Goal: Task Accomplishment & Management: Use online tool/utility

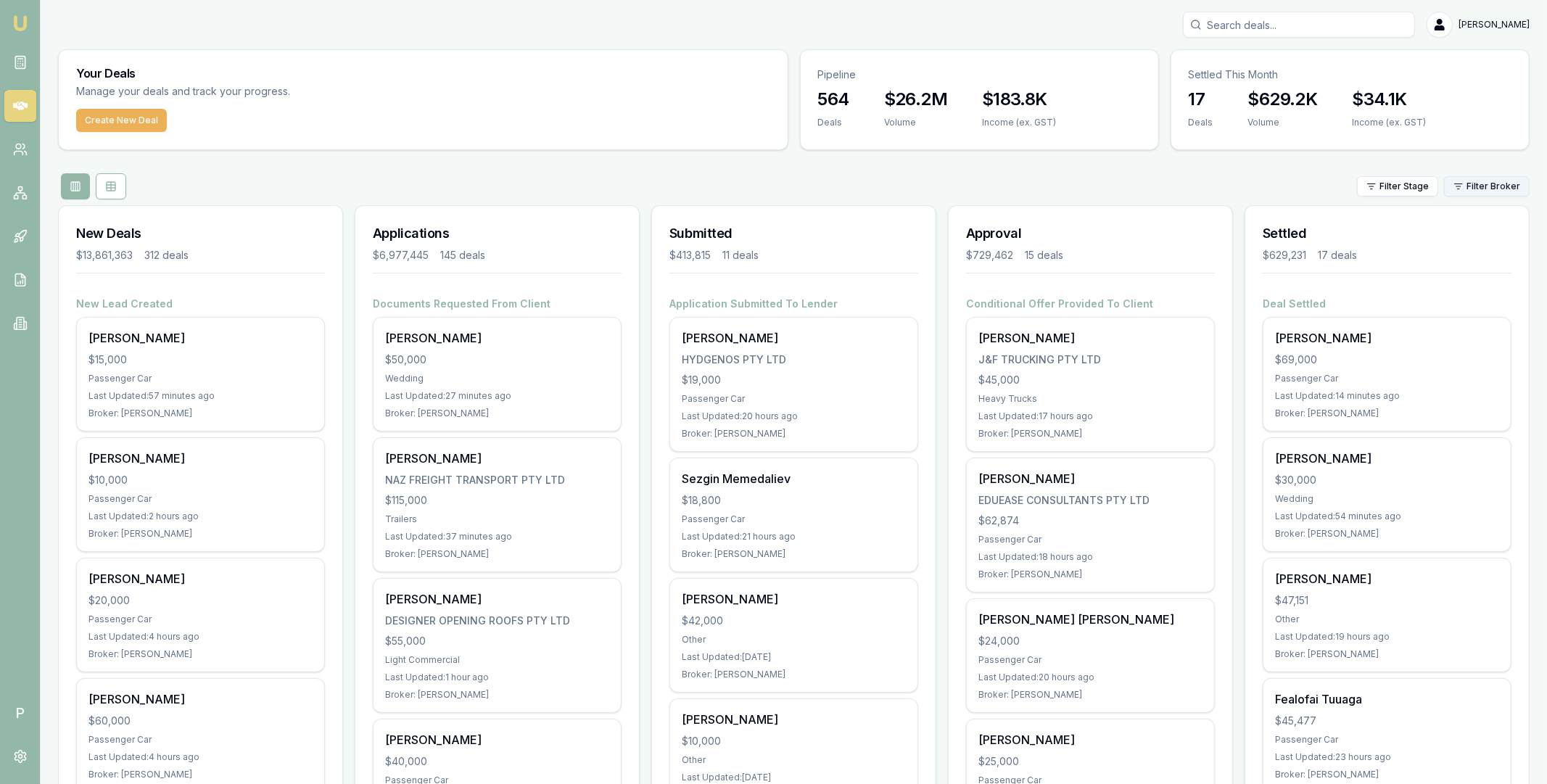
click at [1487, 186] on html "Emu Broker P Matt Leeburn Toggle Menu Your Deals Manage your deals and track yo…" at bounding box center [774, 392] width 1547 height 784
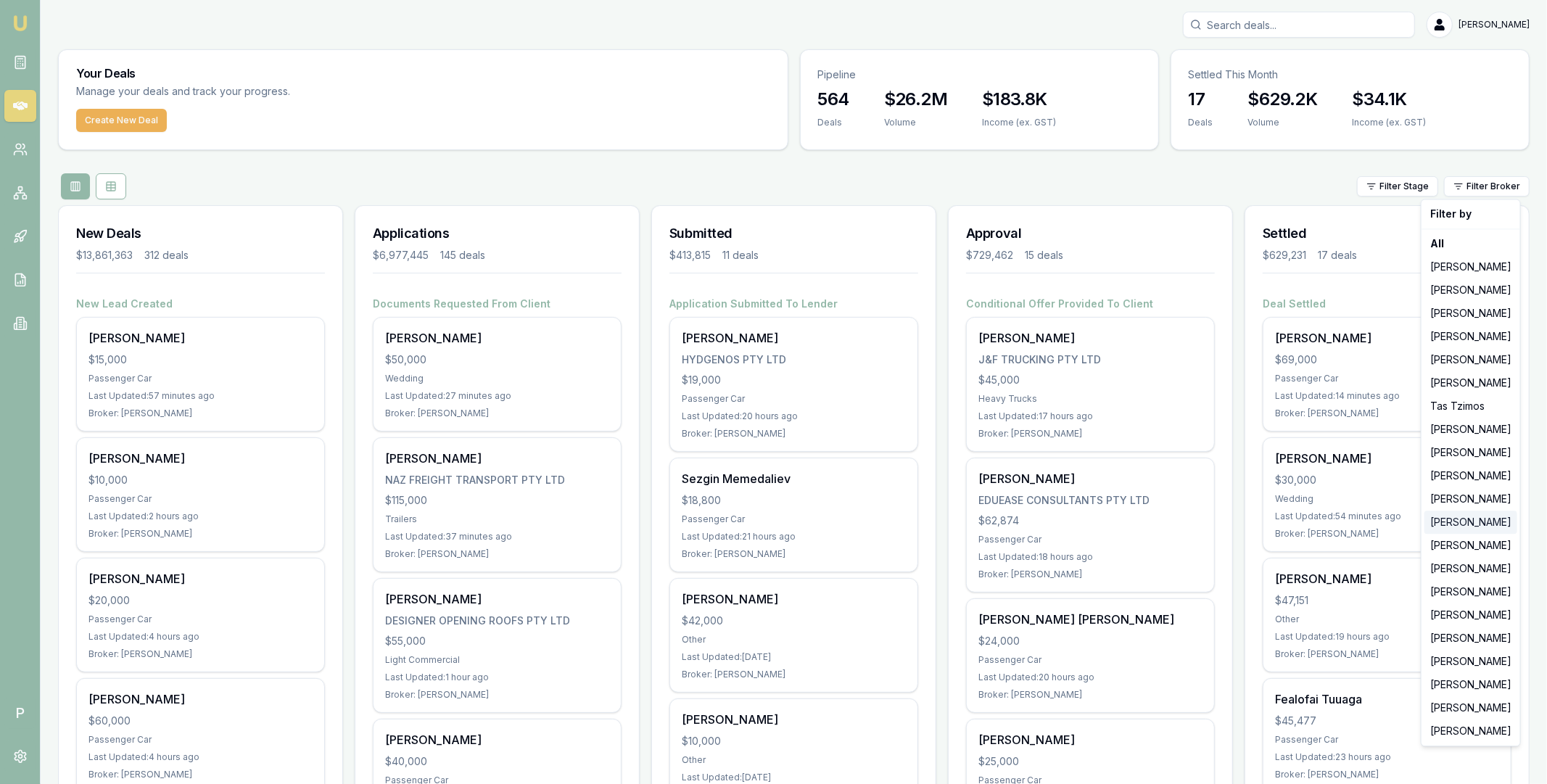
click at [1454, 523] on div "[PERSON_NAME]" at bounding box center [1472, 522] width 93 height 23
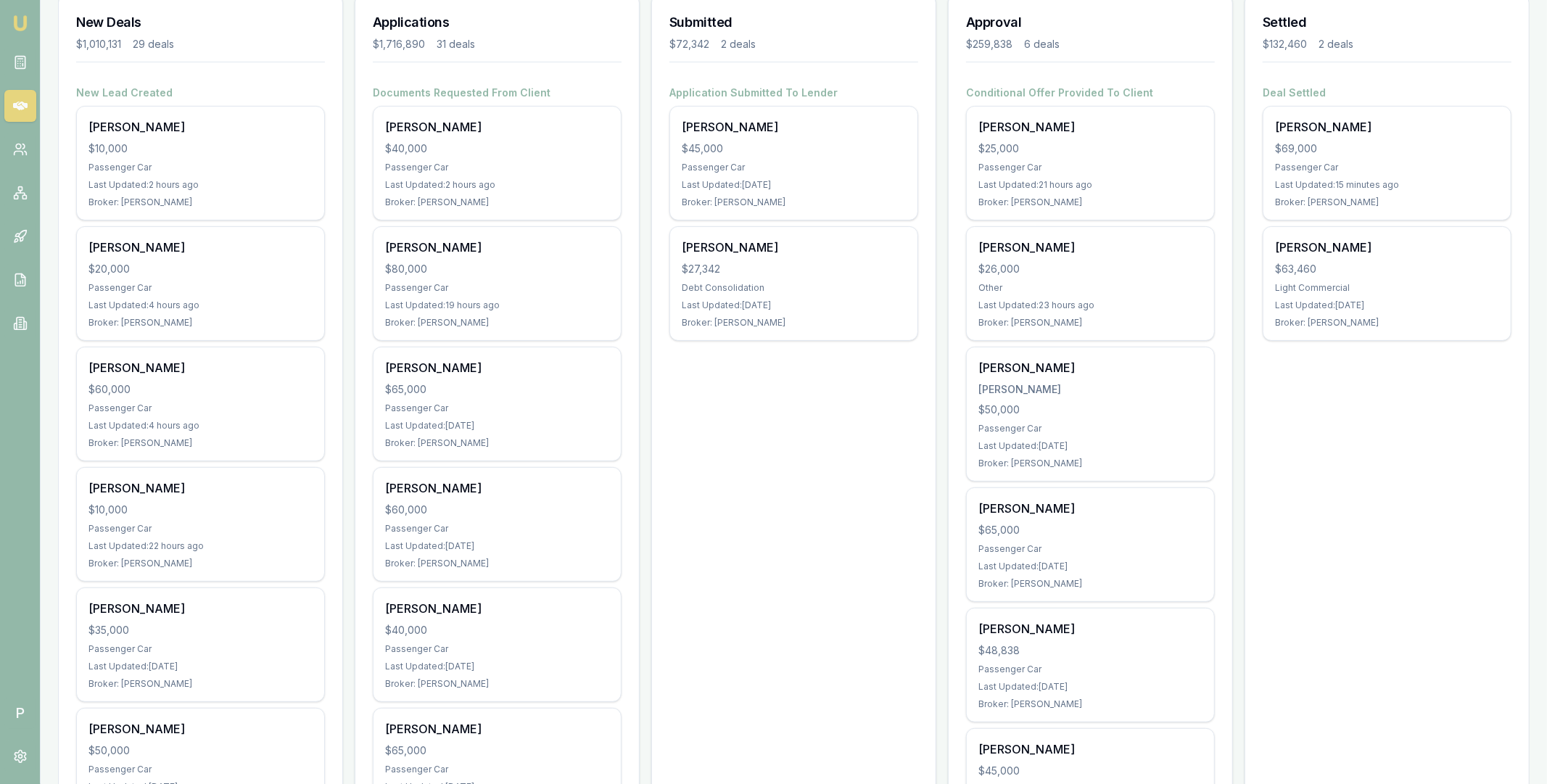
scroll to position [198, 0]
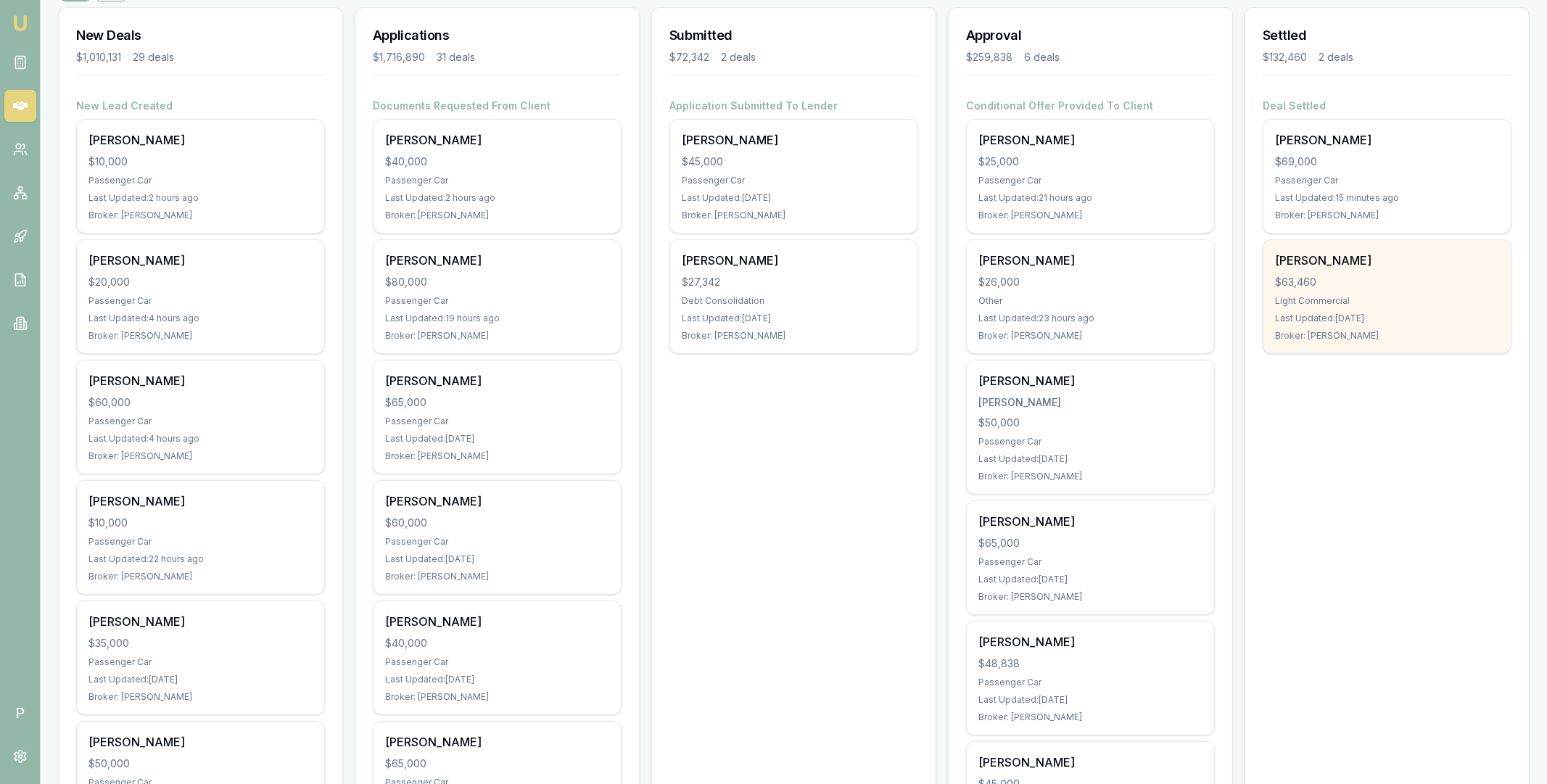
click at [1437, 280] on div "$63,460" at bounding box center [1387, 282] width 224 height 14
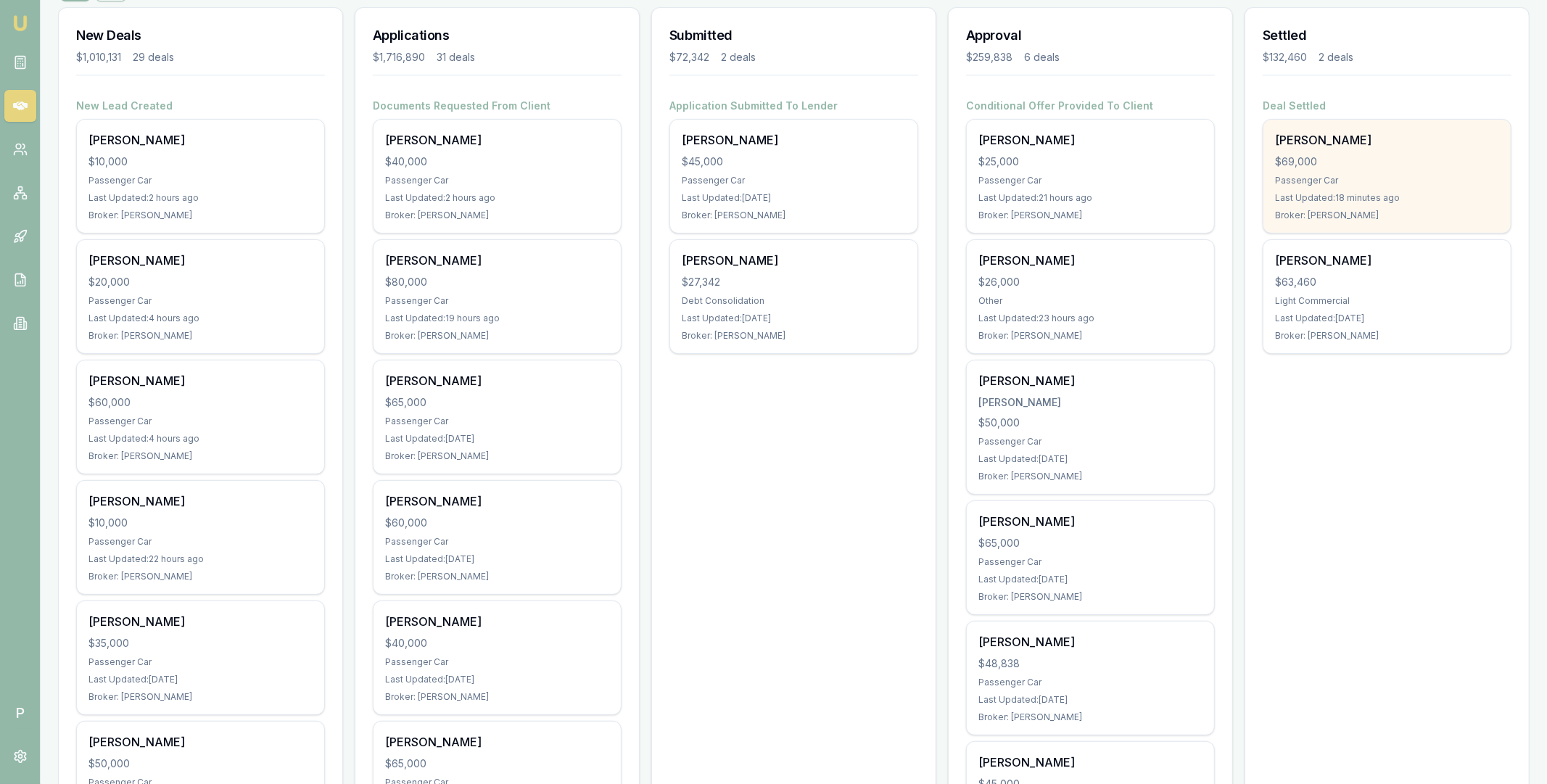
click at [1358, 154] on div "$69,000" at bounding box center [1387, 161] width 224 height 14
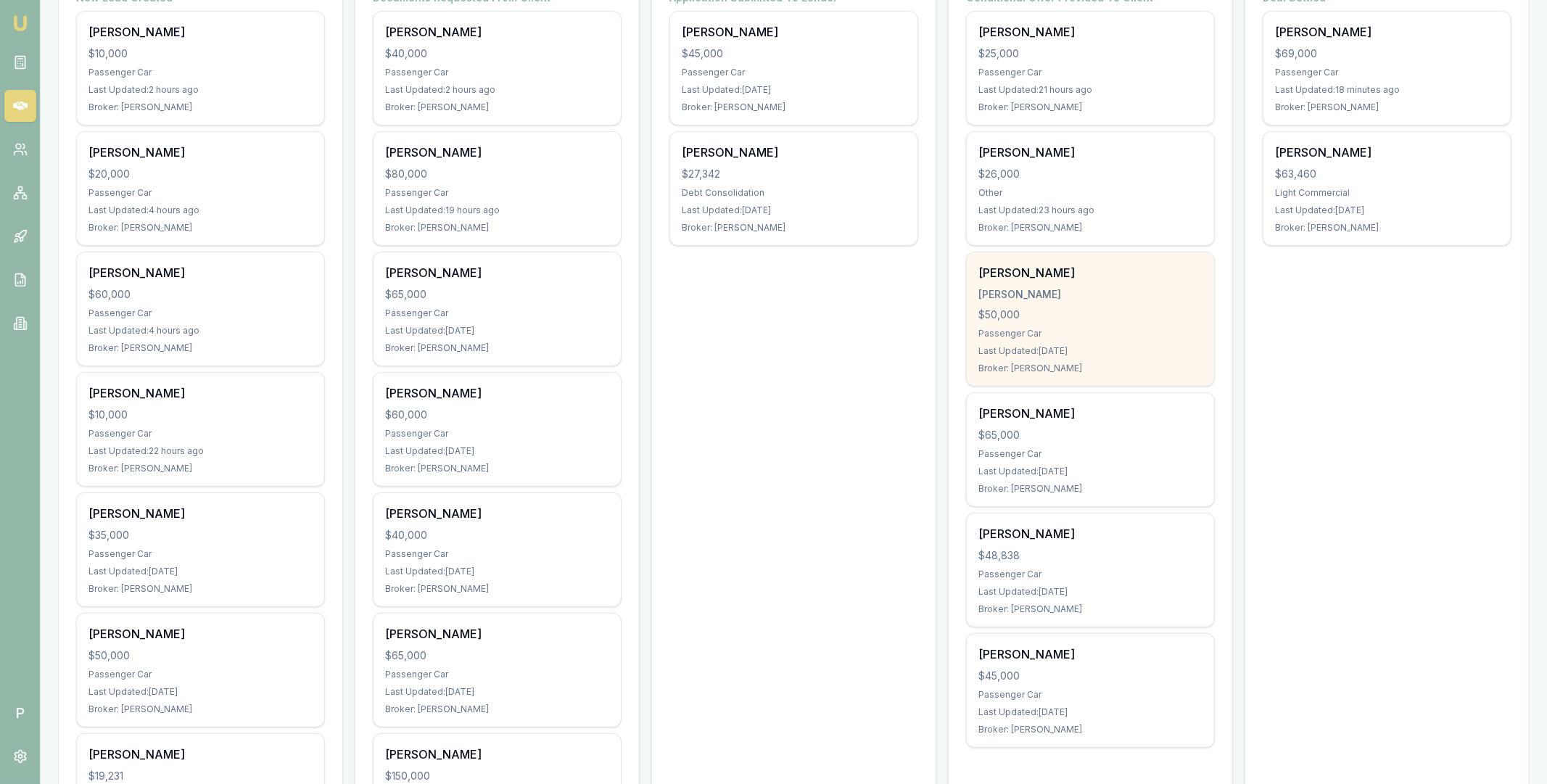
scroll to position [384, 0]
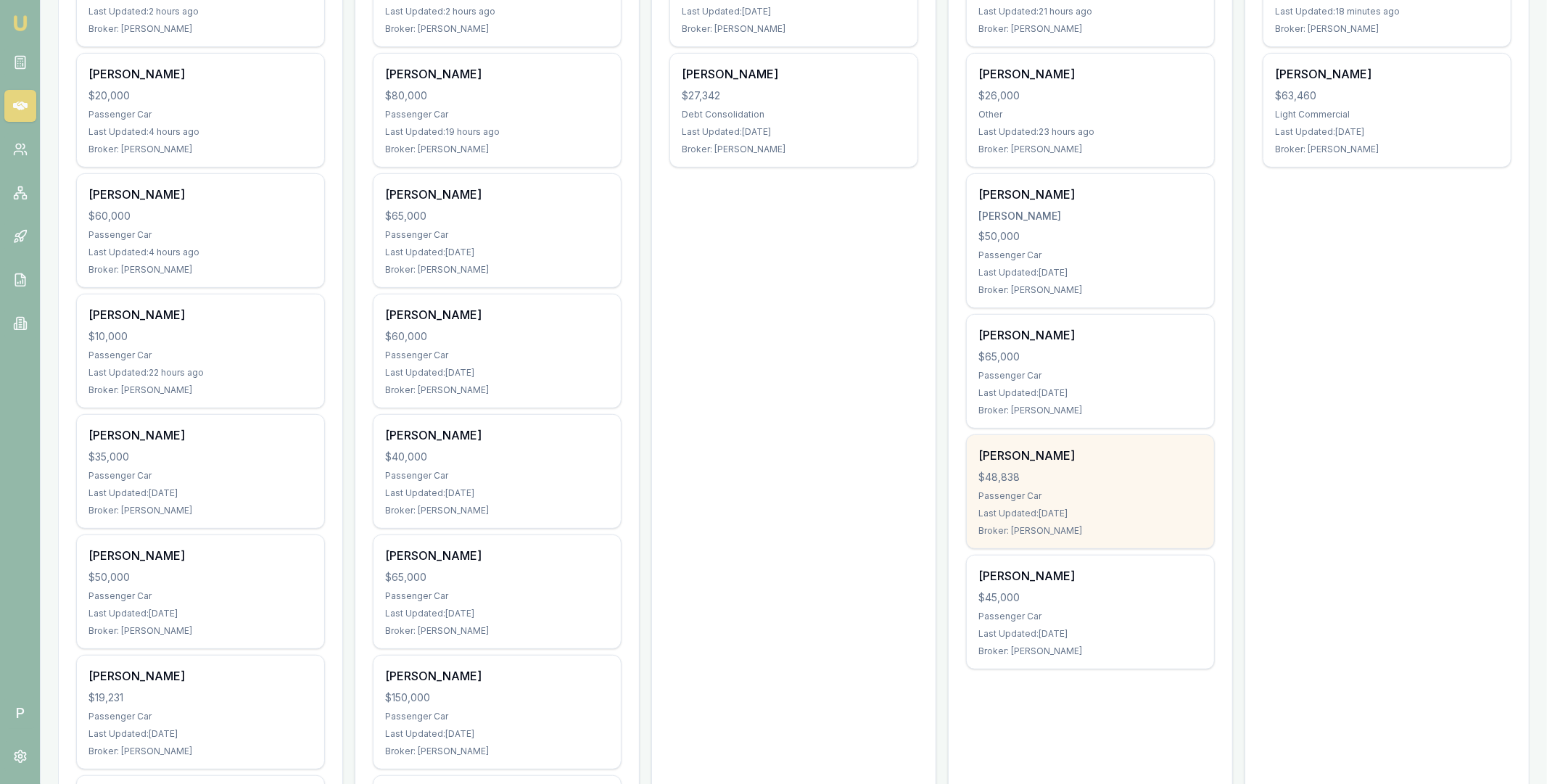
click at [1136, 478] on div "$48,838" at bounding box center [1091, 477] width 224 height 14
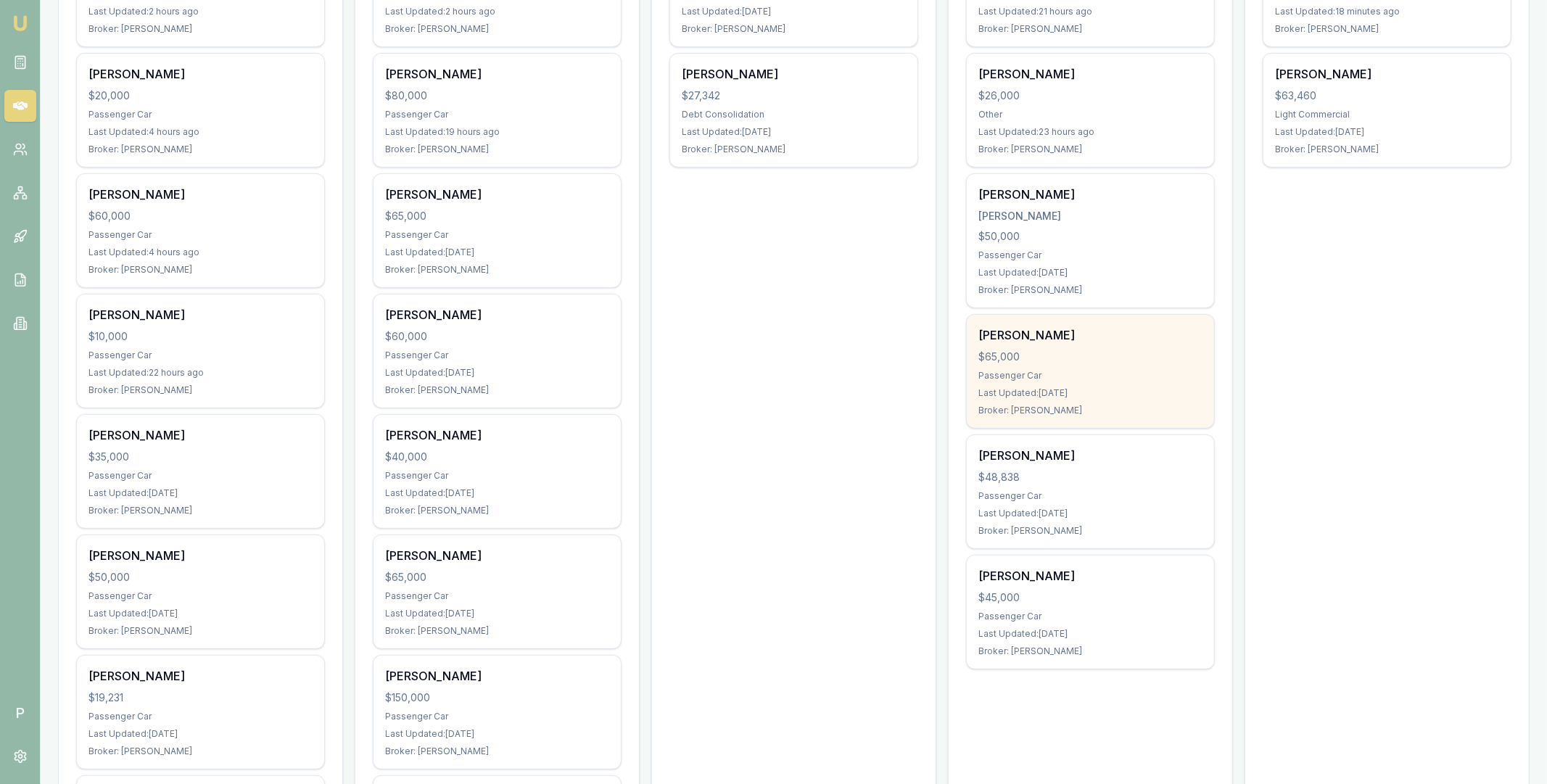
click at [1105, 354] on div "$65,000" at bounding box center [1091, 357] width 224 height 14
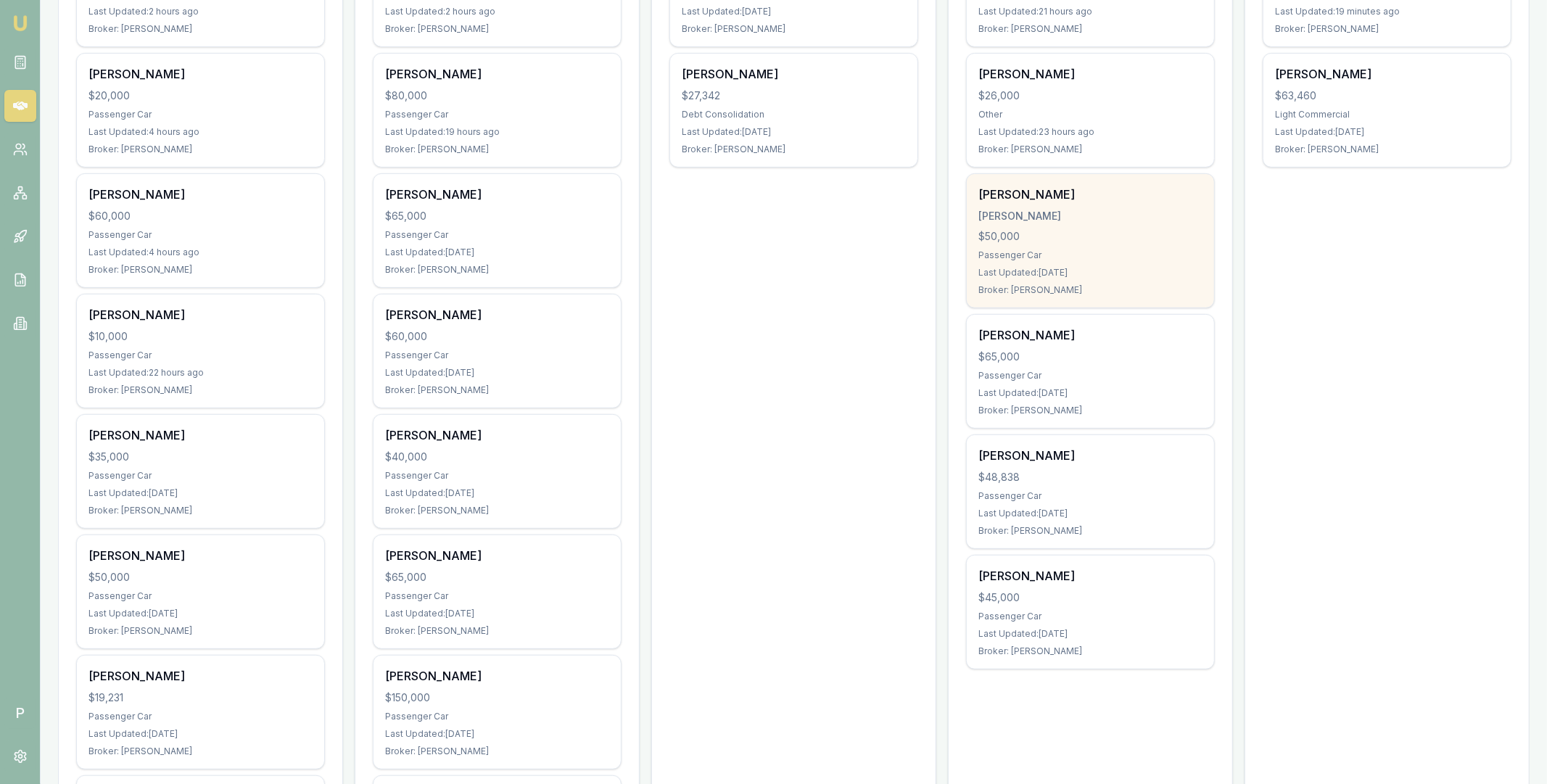
click at [1088, 222] on div "MCIVER, GENA-MARIE" at bounding box center [1091, 216] width 224 height 14
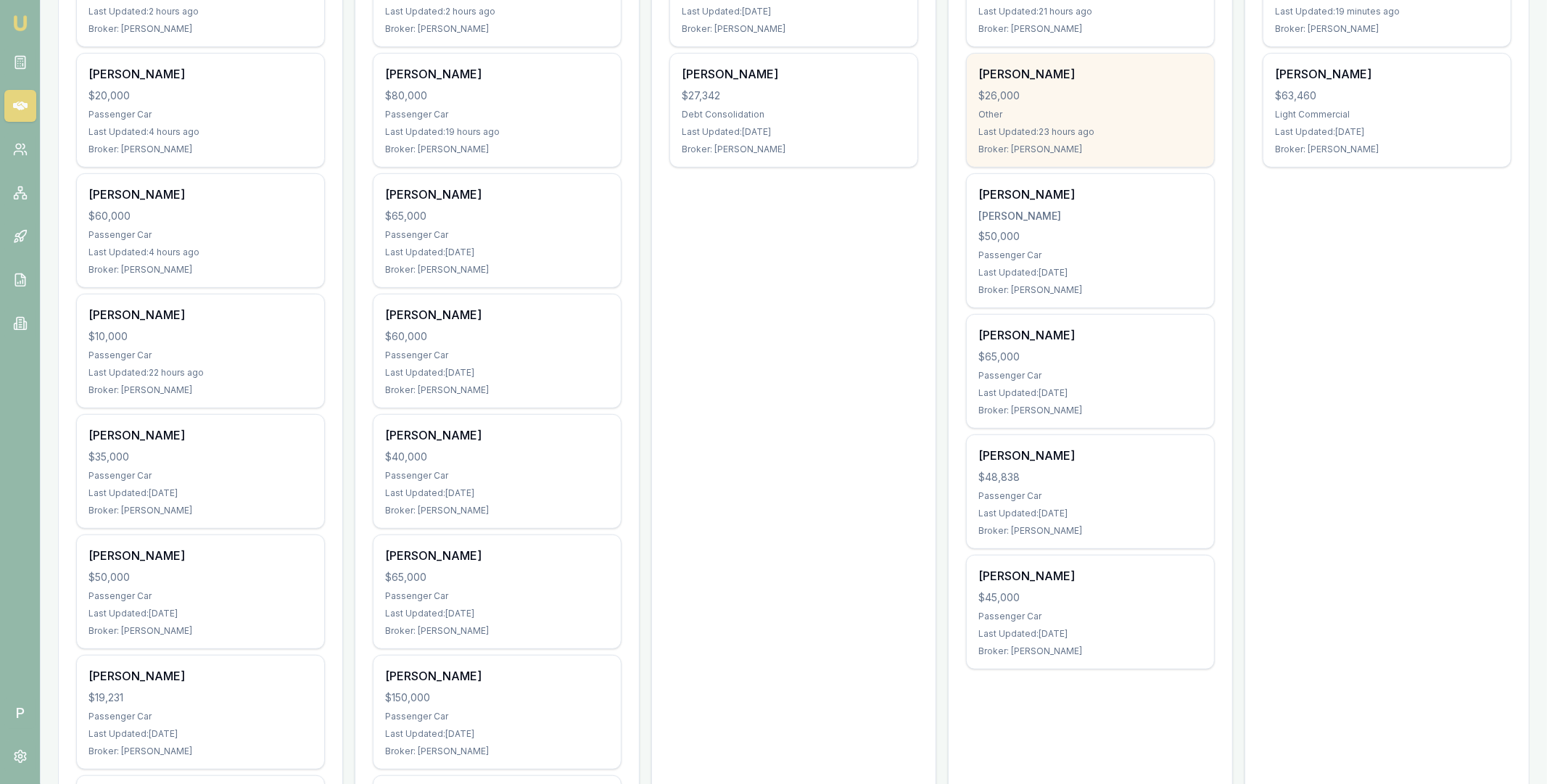
click at [1106, 100] on div "$26,000" at bounding box center [1091, 96] width 224 height 14
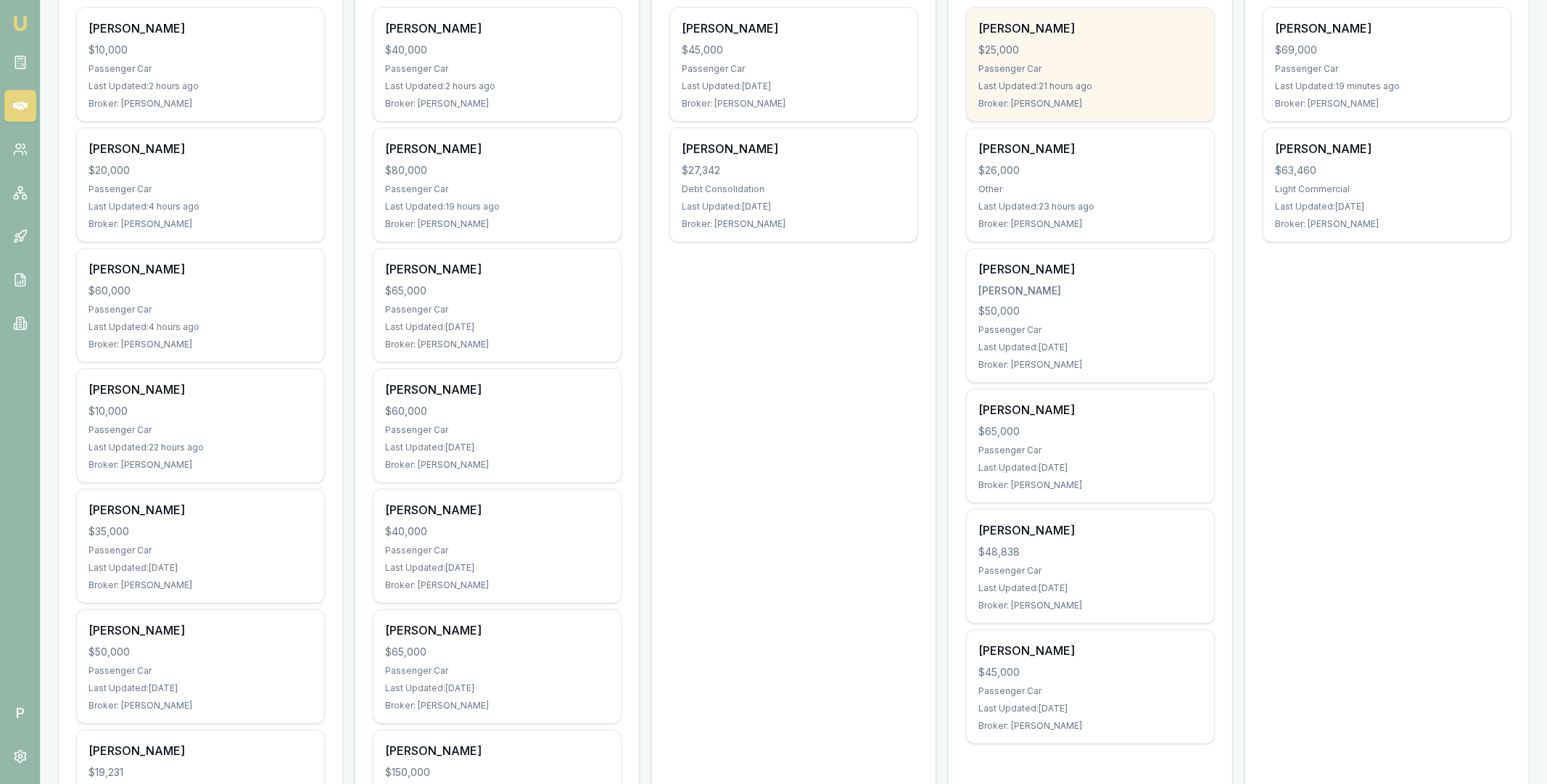
scroll to position [258, 0]
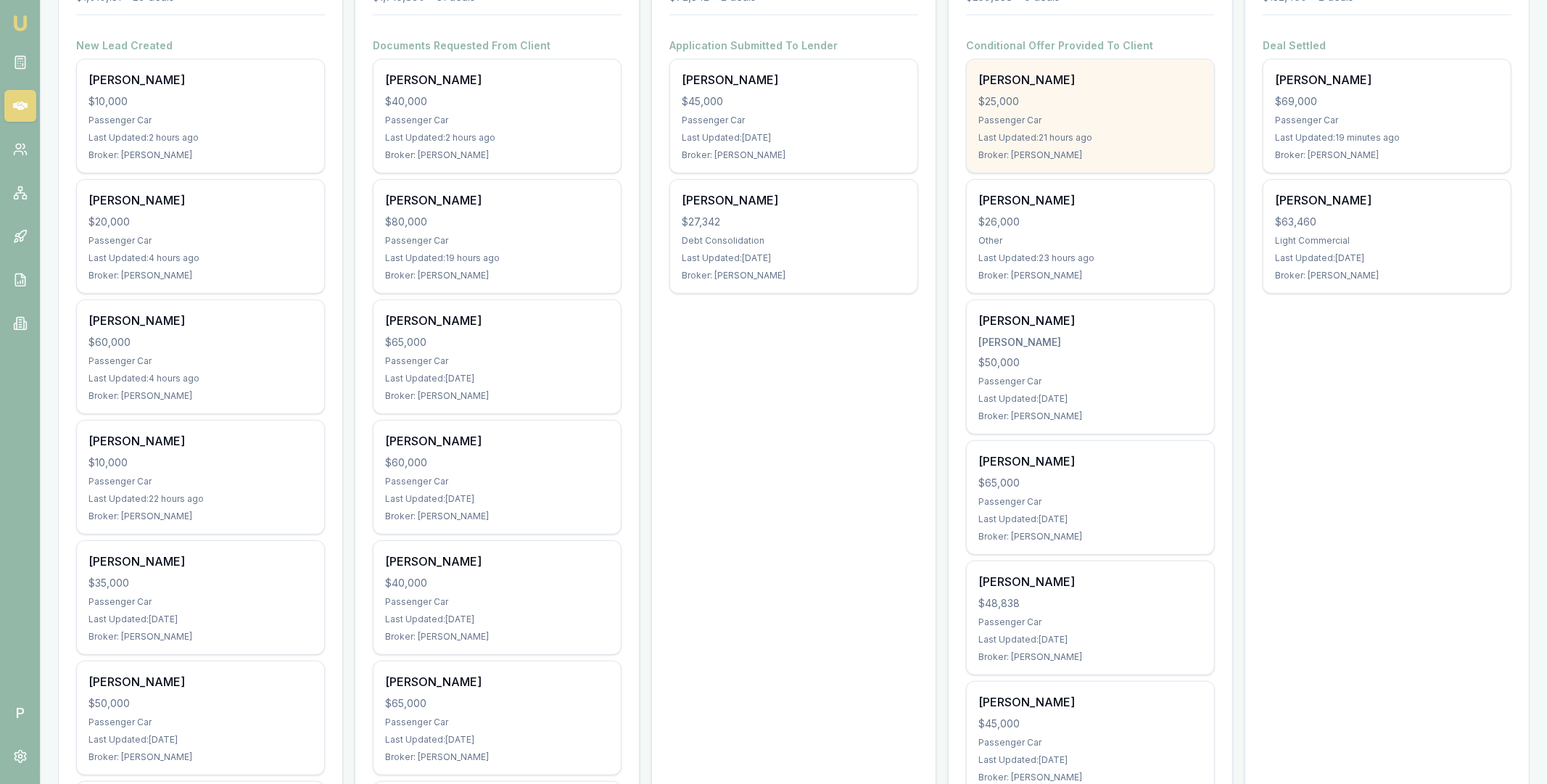
click at [1110, 103] on div "$25,000" at bounding box center [1091, 101] width 224 height 14
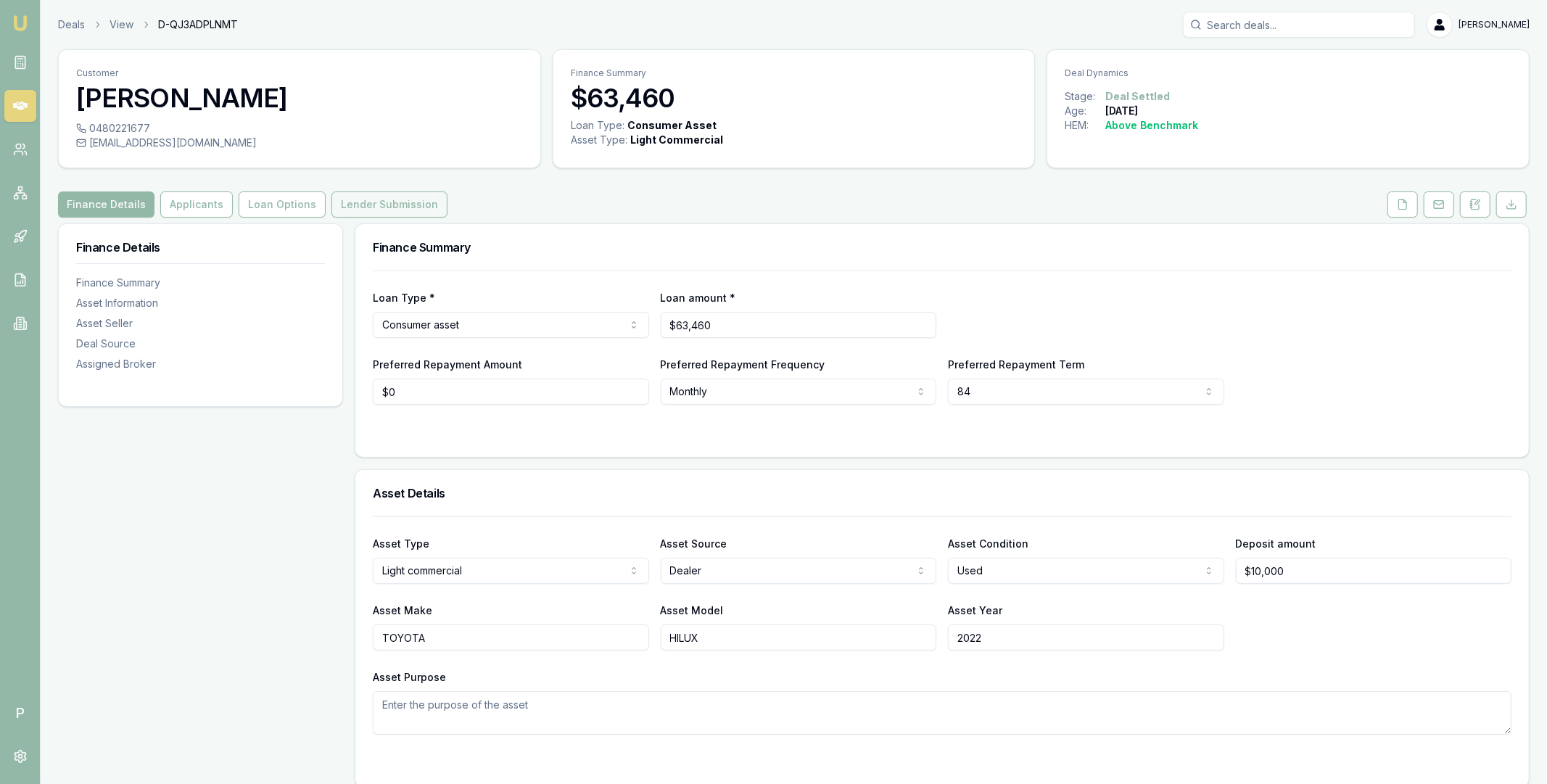
click at [392, 211] on button "Lender Submission" at bounding box center [390, 204] width 117 height 26
click at [402, 210] on button "Lender Submission" at bounding box center [390, 204] width 117 height 26
click at [399, 197] on button "Lender Submission" at bounding box center [390, 204] width 117 height 26
click at [407, 207] on button "Lender Submission" at bounding box center [390, 204] width 117 height 26
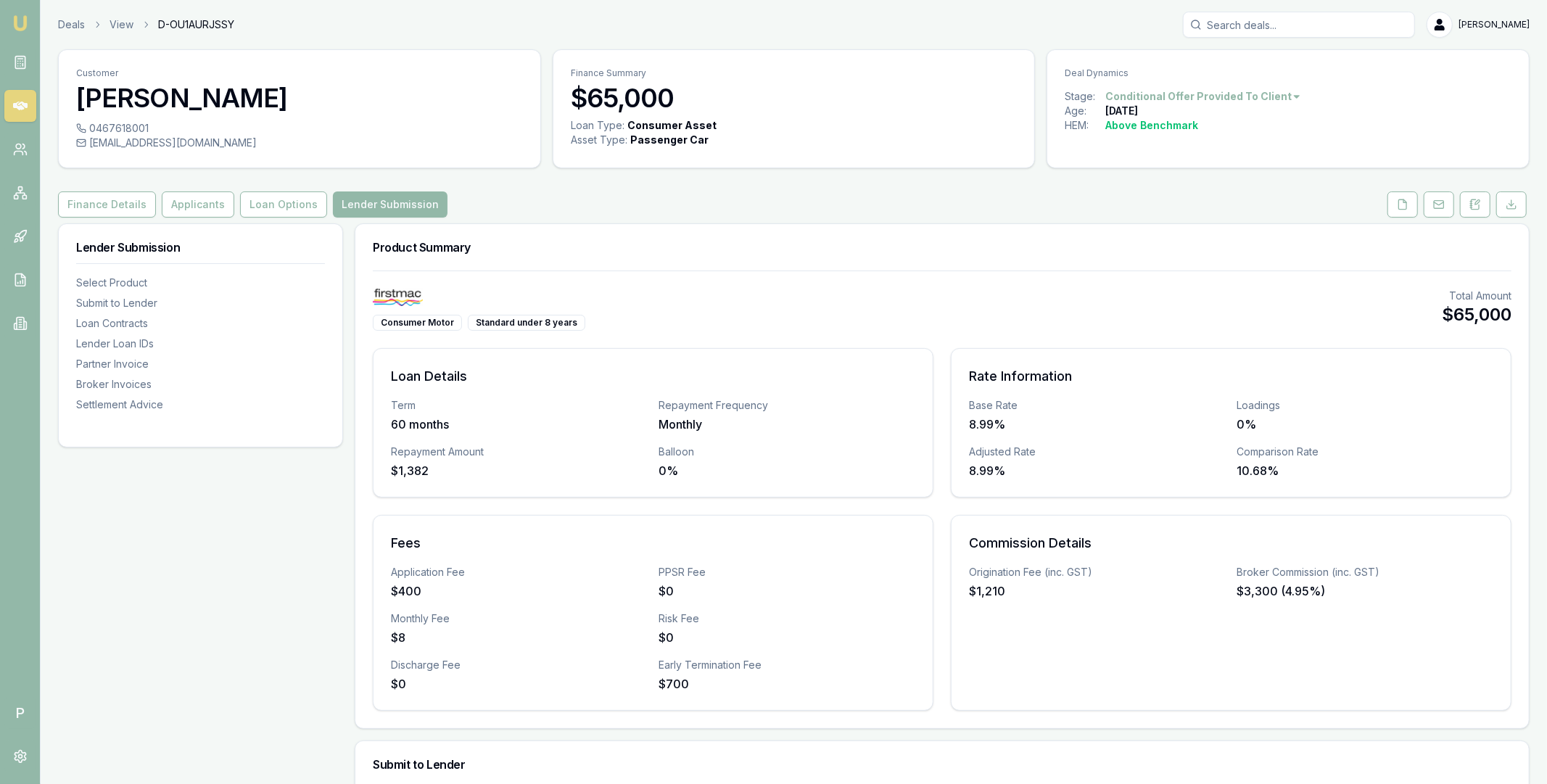
drag, startPoint x: 740, startPoint y: 231, endPoint x: 584, endPoint y: 220, distance: 156.4
click at [584, 225] on div "Product Summary" at bounding box center [943, 247] width 1174 height 47
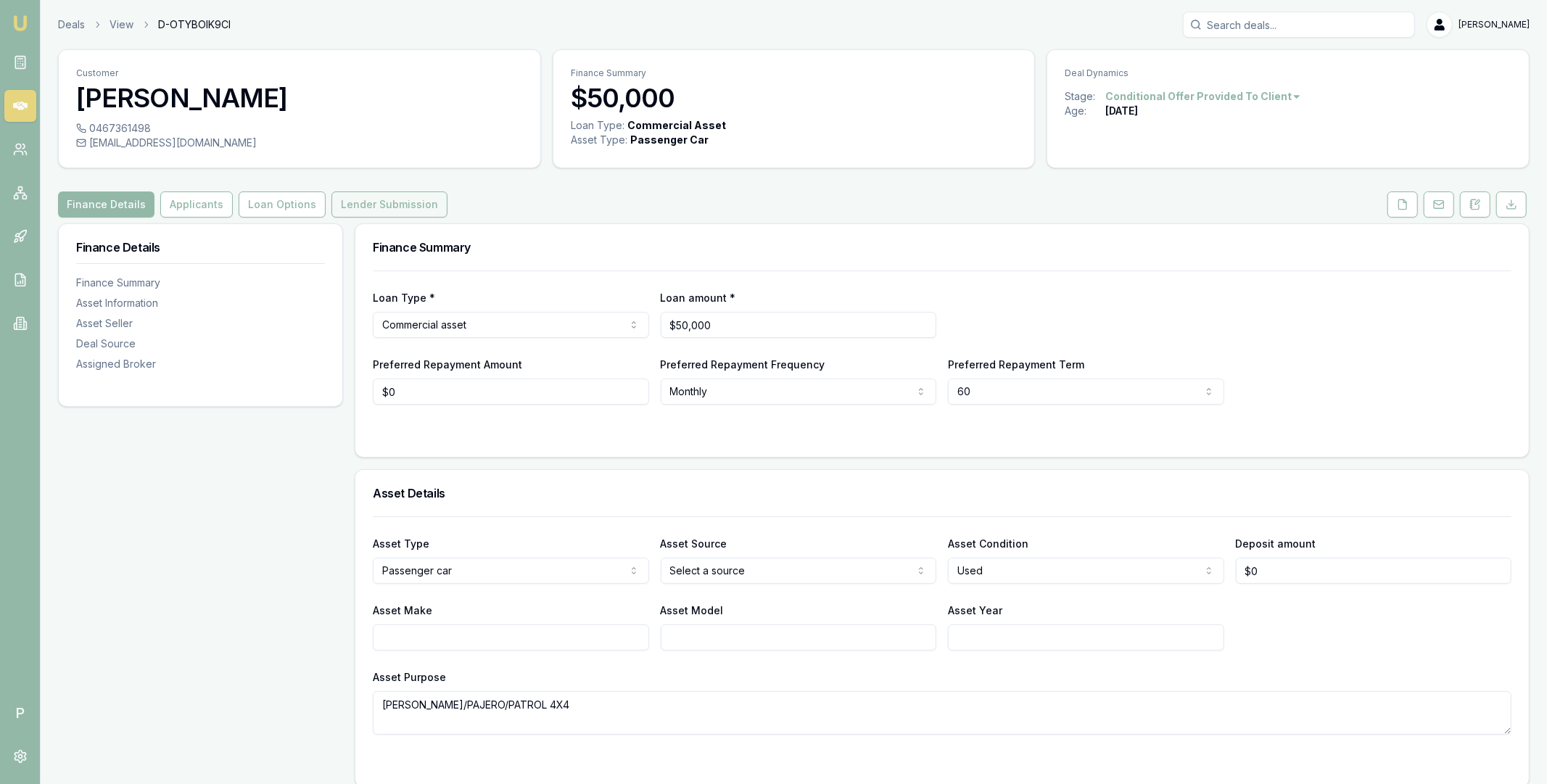
click at [401, 206] on button "Lender Submission" at bounding box center [390, 204] width 117 height 26
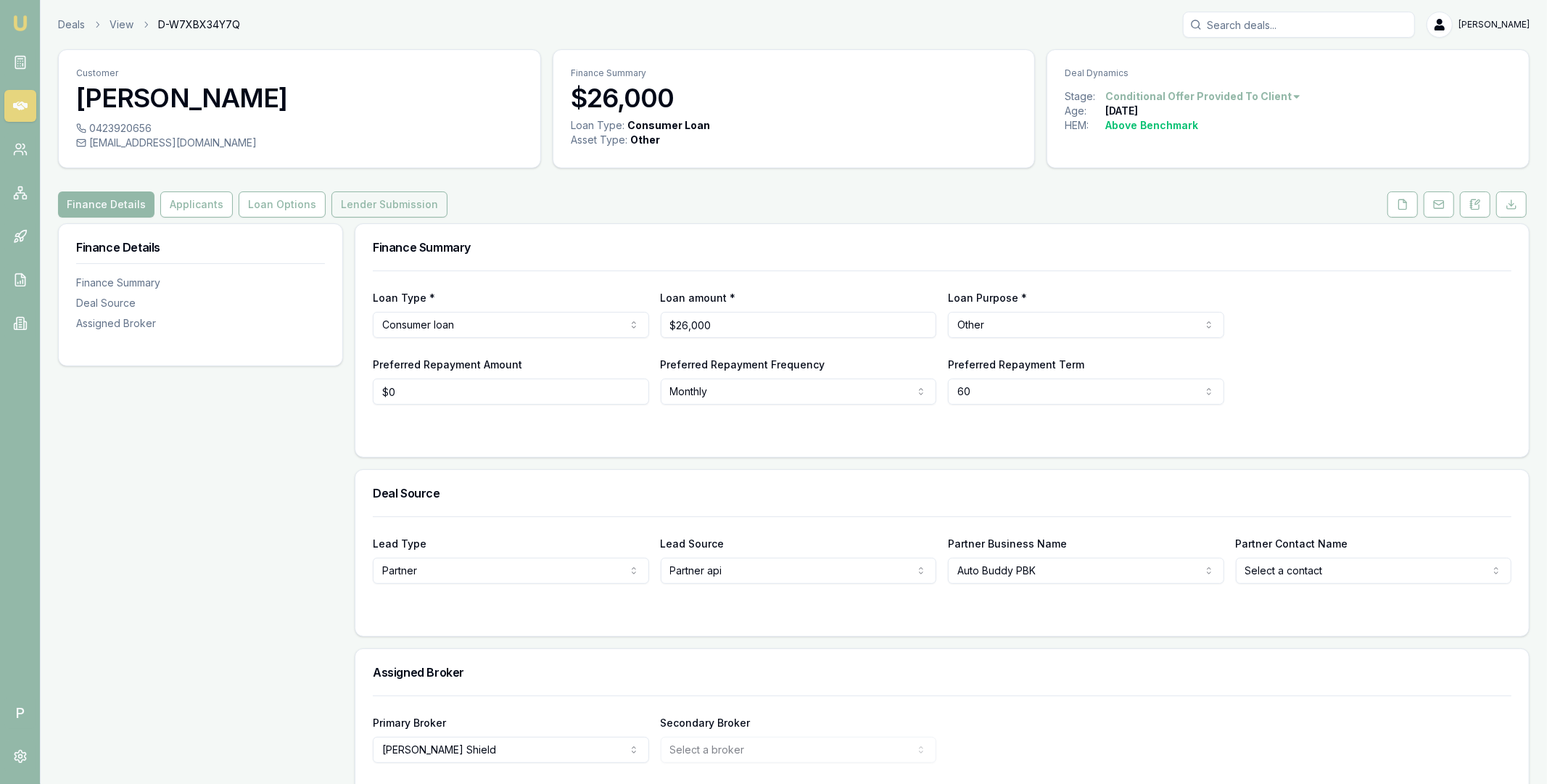
click at [411, 207] on button "Lender Submission" at bounding box center [390, 204] width 117 height 26
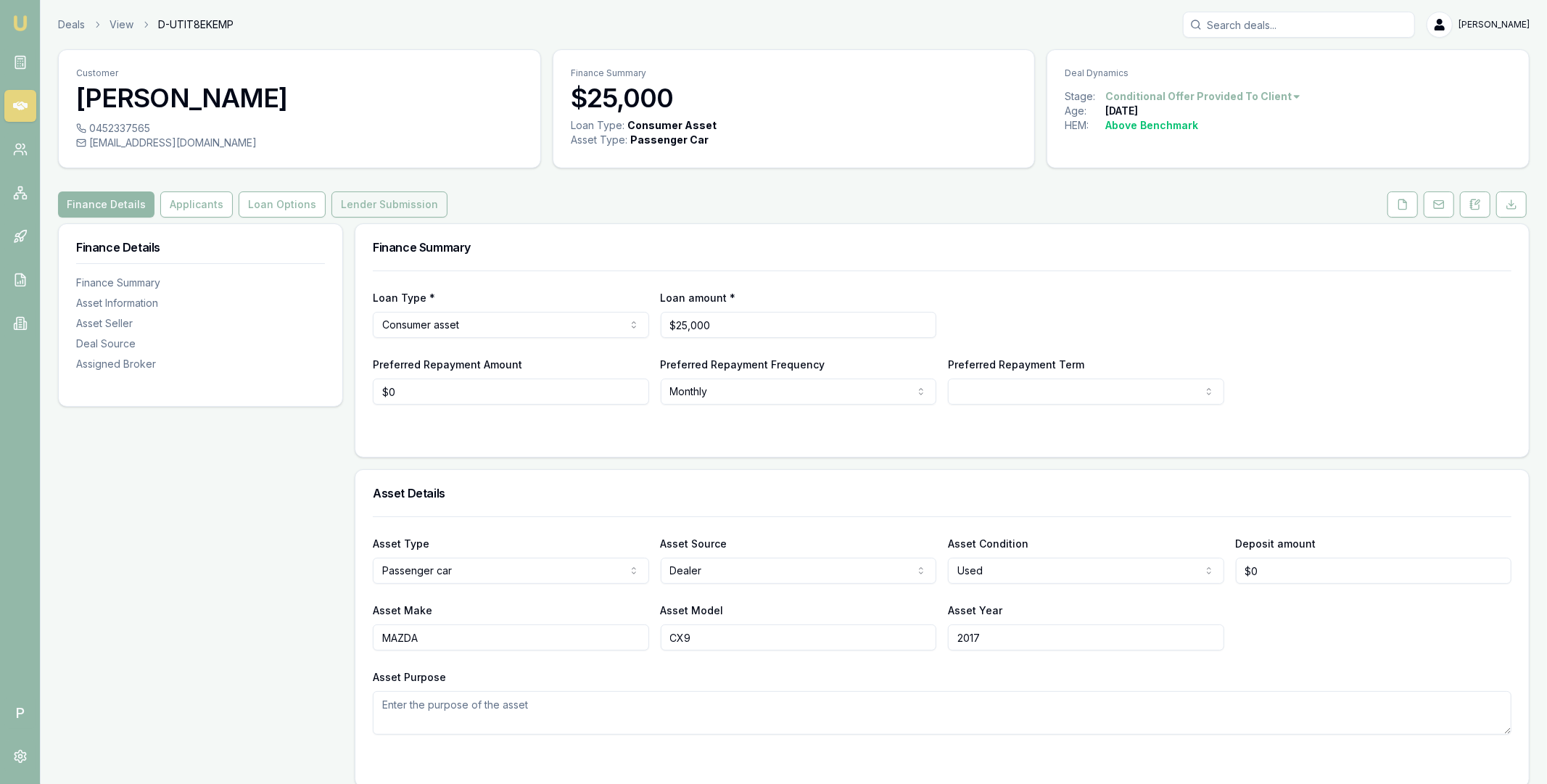
click at [406, 212] on button "Lender Submission" at bounding box center [390, 204] width 117 height 26
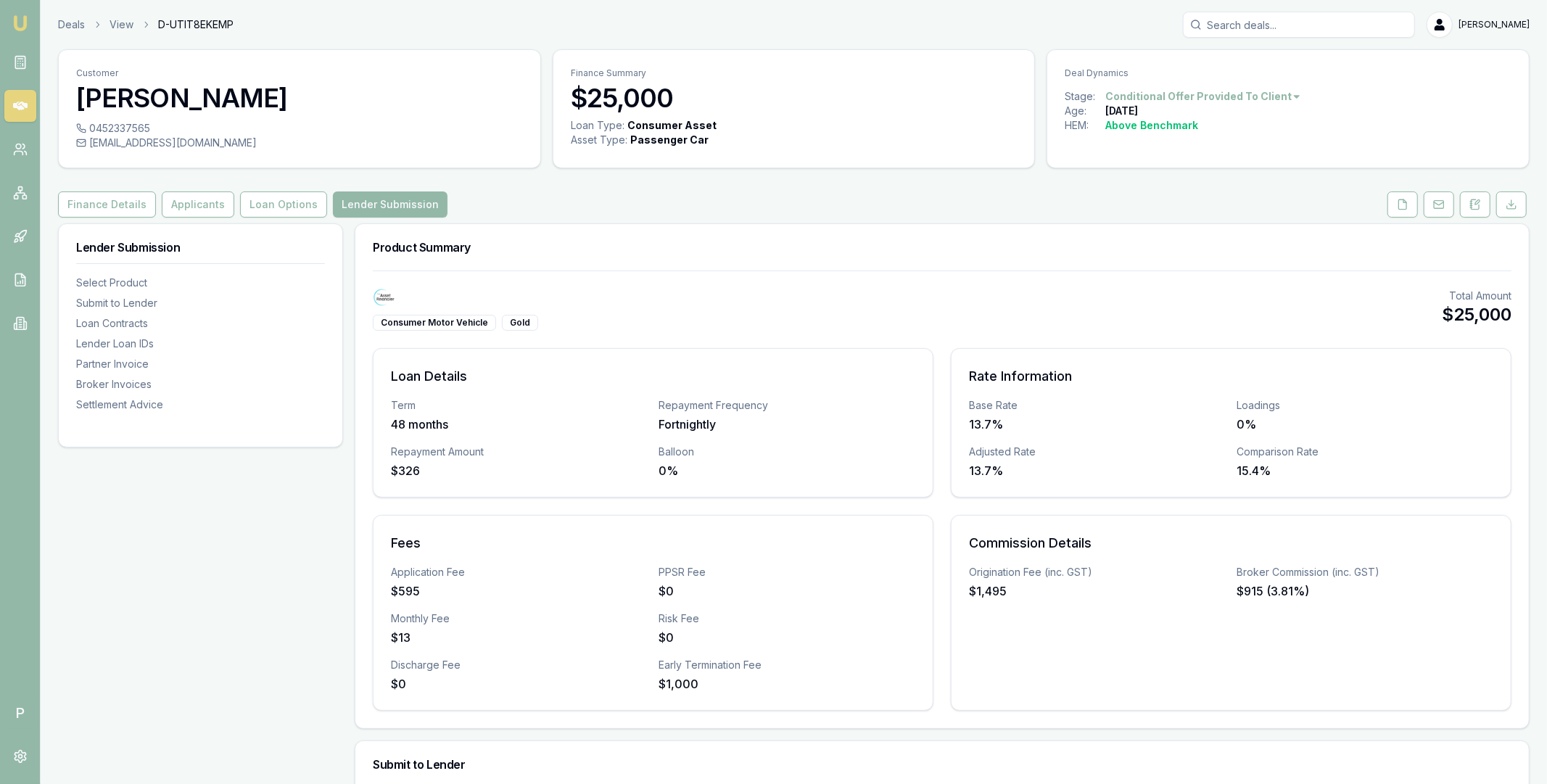
click at [1346, 198] on div "Finance Details Applicants Loan Options Lender Submission" at bounding box center [794, 204] width 1472 height 26
